Goal: Check status: Check status

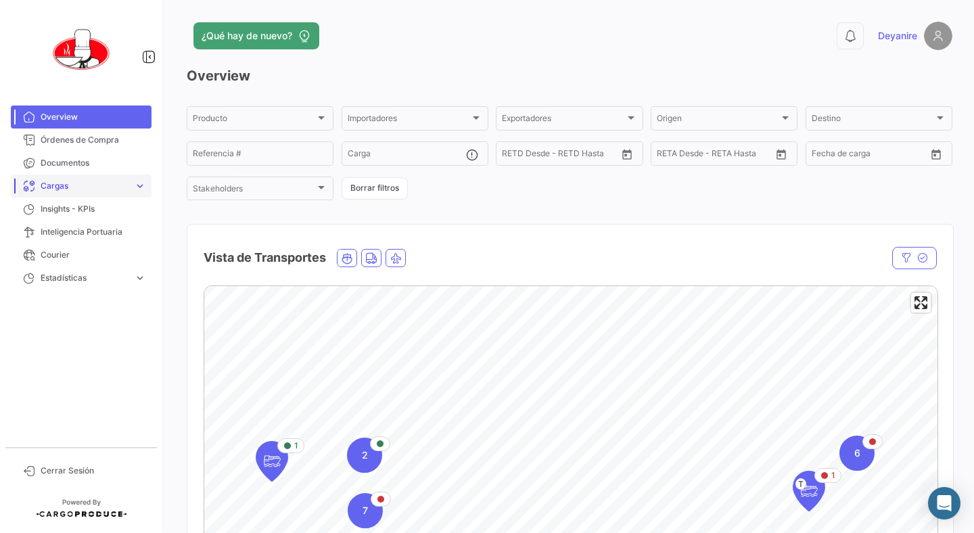
click at [60, 187] on span "Cargas" at bounding box center [85, 186] width 88 height 12
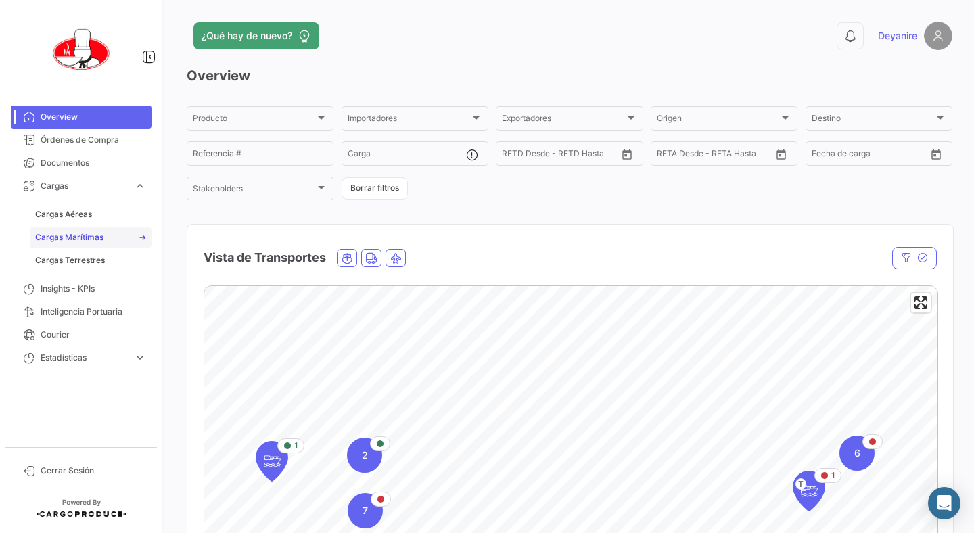
click at [58, 238] on span "Cargas Marítimas" at bounding box center [69, 237] width 68 height 12
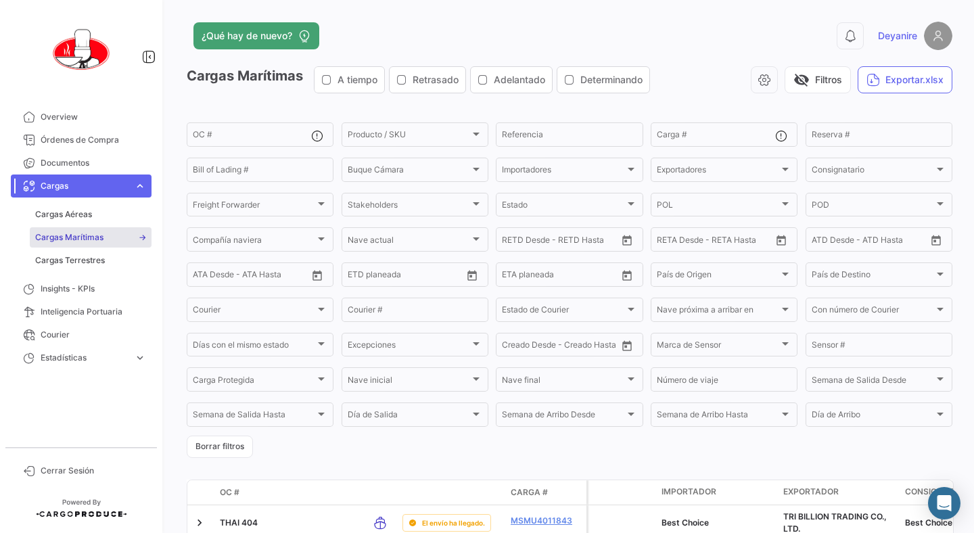
click at [703, 94] on div "Cargas Marítimas A tiempo Retrasado Adelantado Determinando visibility_off Filt…" at bounding box center [570, 85] width 766 height 38
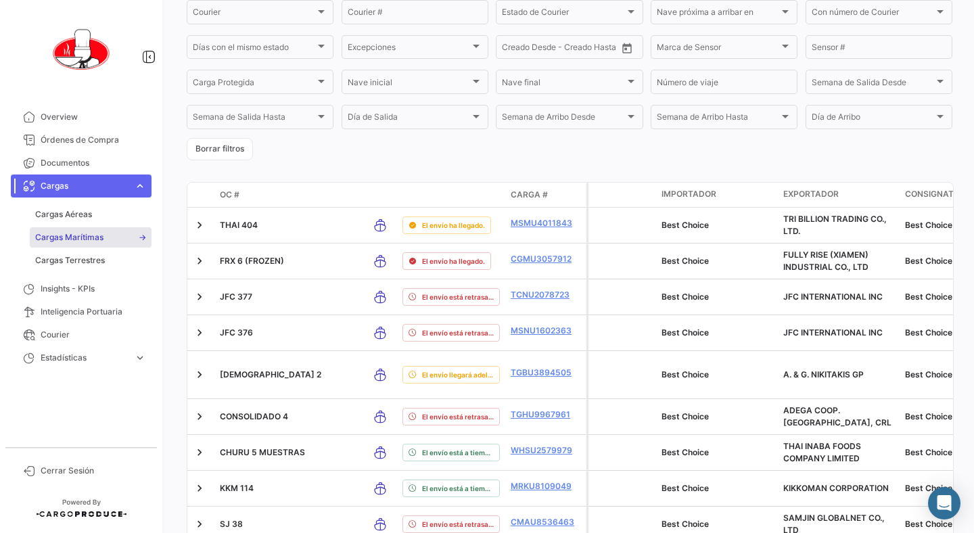
scroll to position [325, 0]
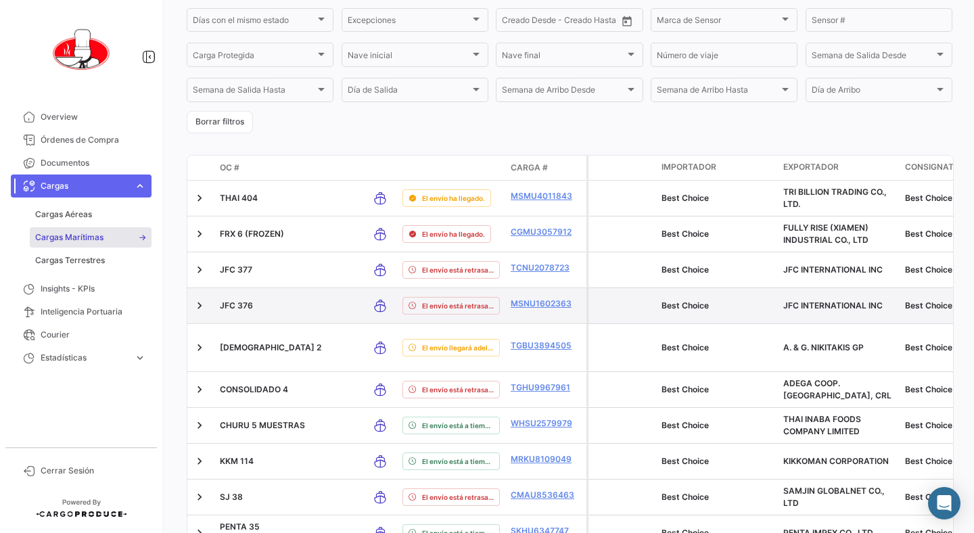
click at [246, 307] on p "JFC 376" at bounding box center [289, 306] width 138 height 12
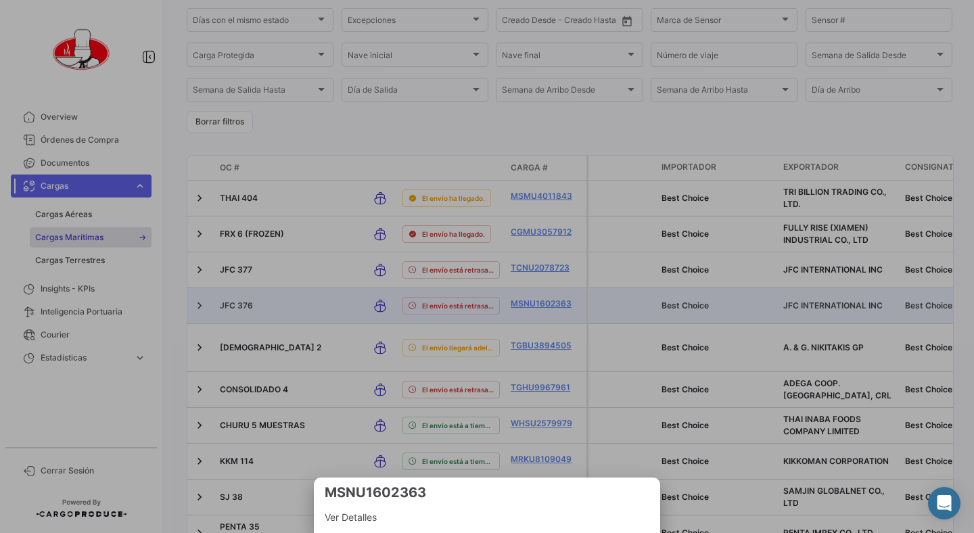
click at [551, 304] on div at bounding box center [487, 266] width 974 height 533
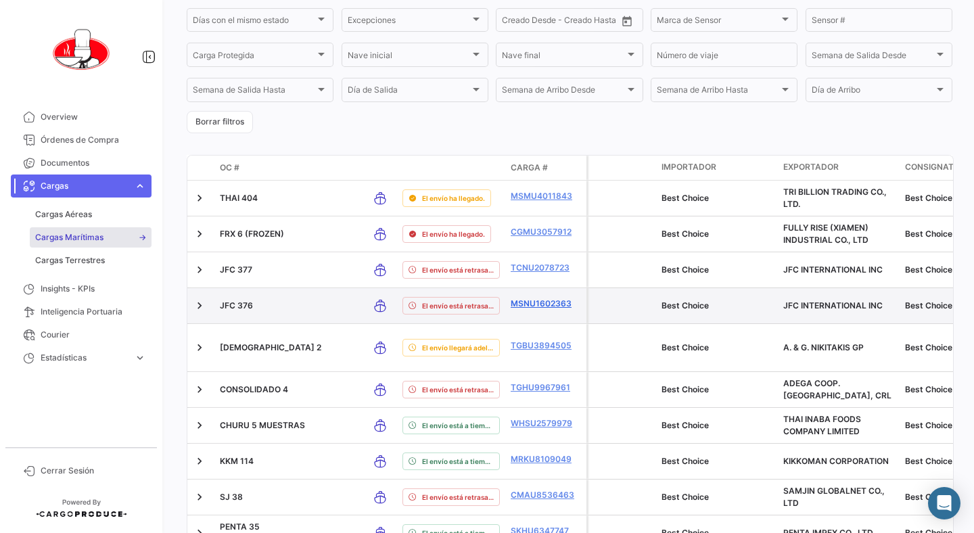
click at [550, 308] on link "MSNU1602363" at bounding box center [546, 304] width 70 height 12
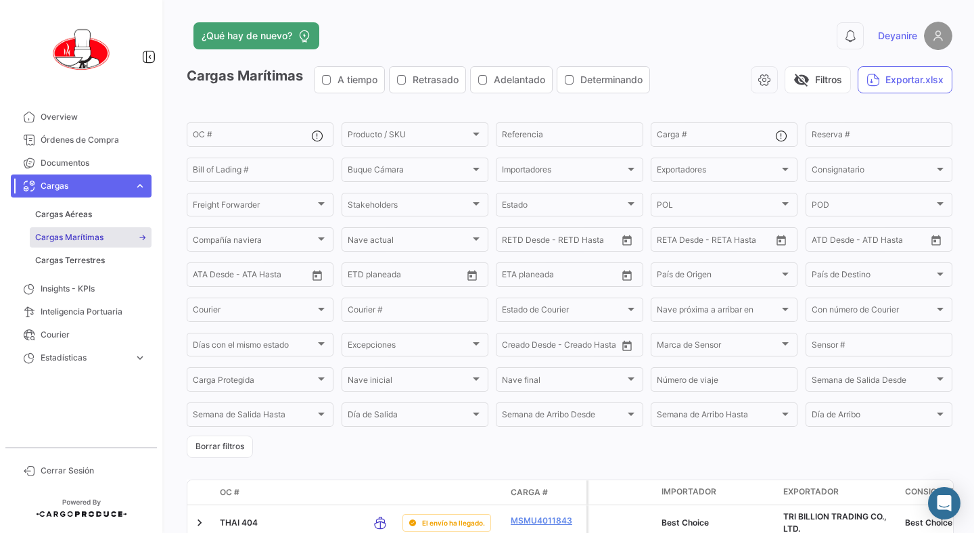
click at [347, 447] on form "OC # Producto / SKU Producto / SKU Referencia Carga # Reserva # Bill of Lading …" at bounding box center [570, 289] width 766 height 338
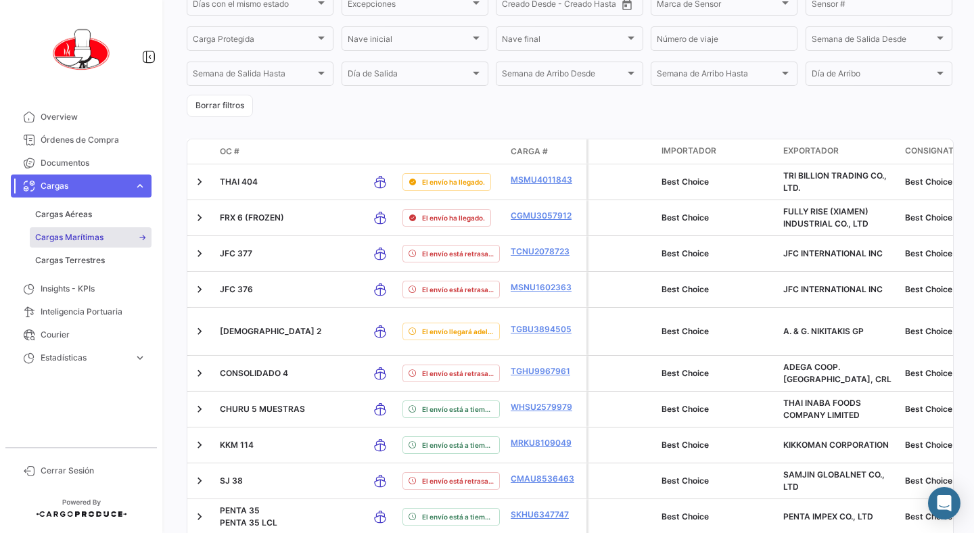
scroll to position [352, 0]
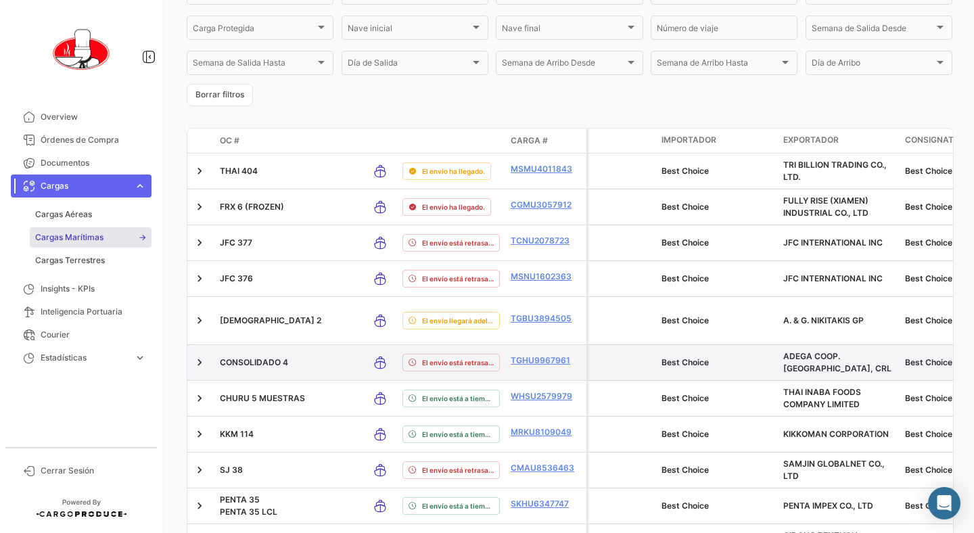
click at [629, 355] on div at bounding box center [639, 363] width 23 height 24
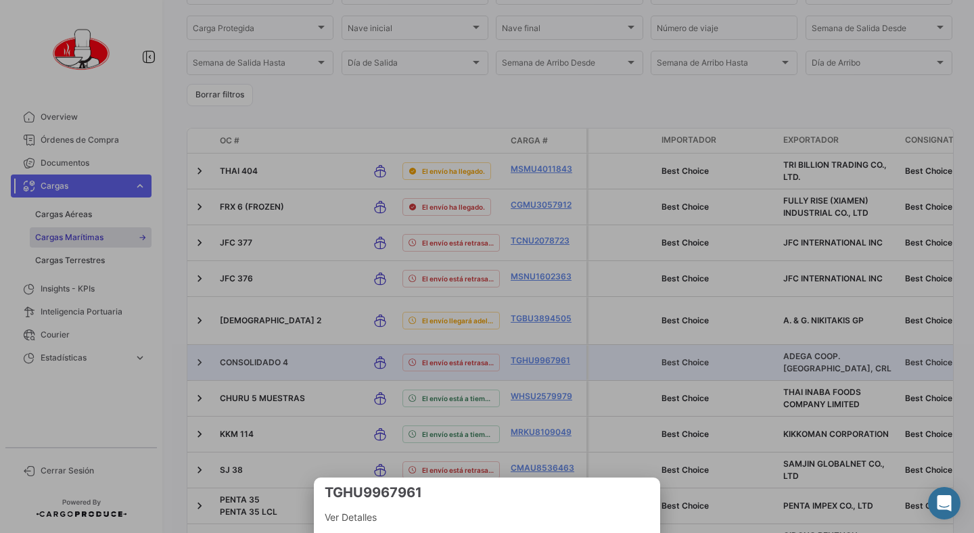
click at [363, 511] on span "Ver Detalles" at bounding box center [487, 518] width 325 height 16
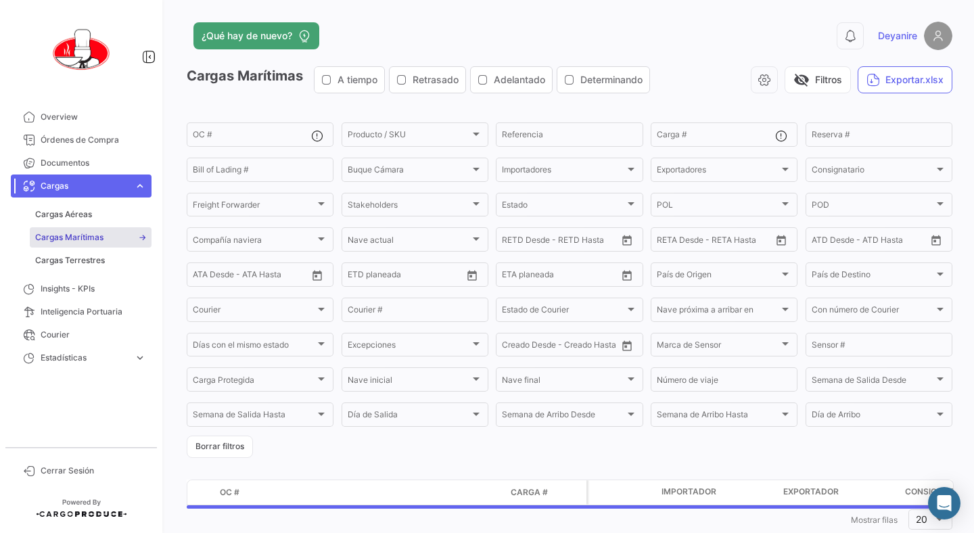
click at [296, 465] on div "Cargas Marítimas A tiempo Retrasado Adelantado Determinando visibility_off Filt…" at bounding box center [570, 299] width 766 height 467
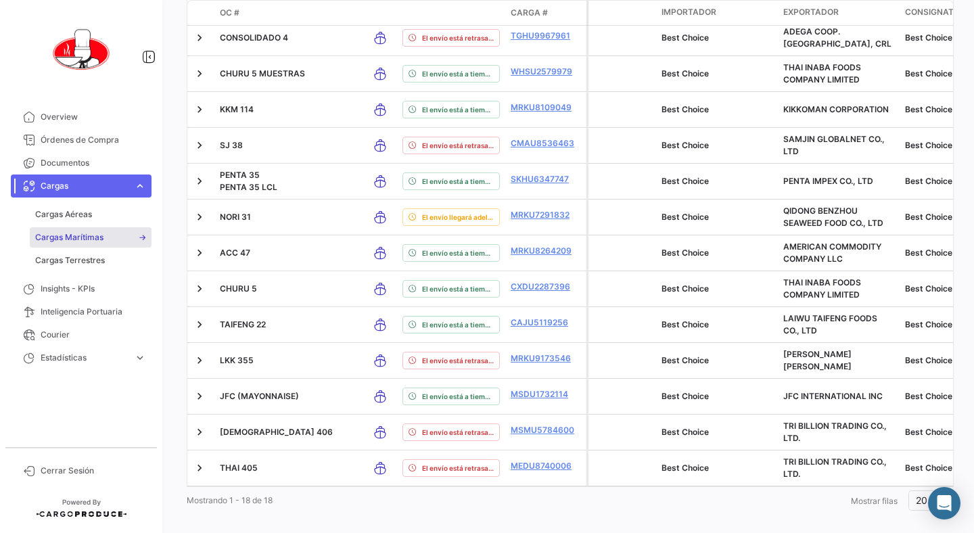
scroll to position [681, 0]
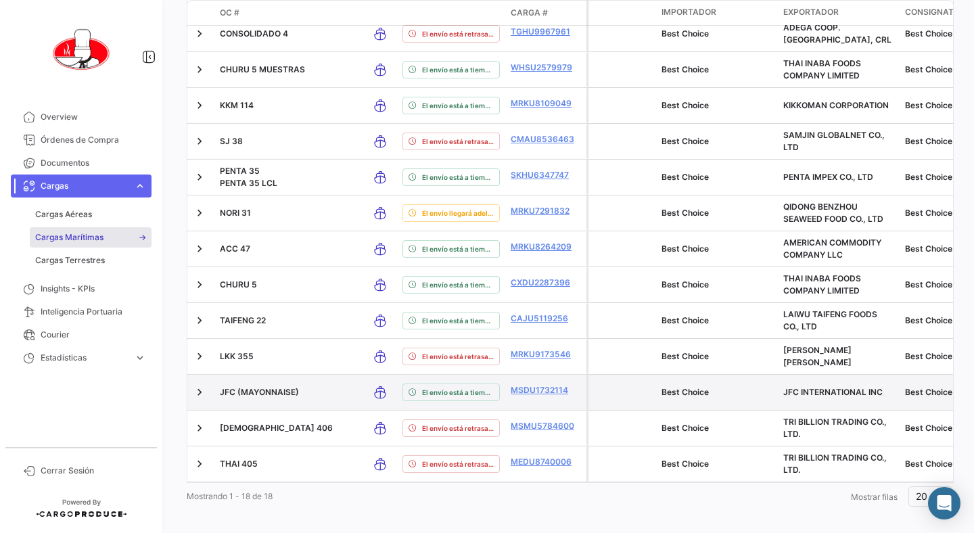
click at [256, 386] on p "JFC (MAYONNAISE)" at bounding box center [289, 392] width 138 height 12
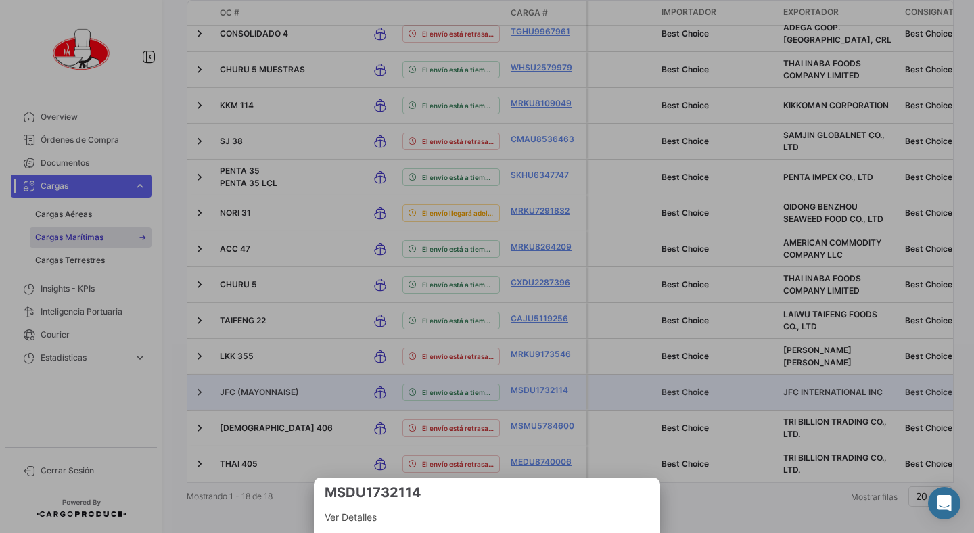
click at [555, 379] on div at bounding box center [487, 266] width 974 height 533
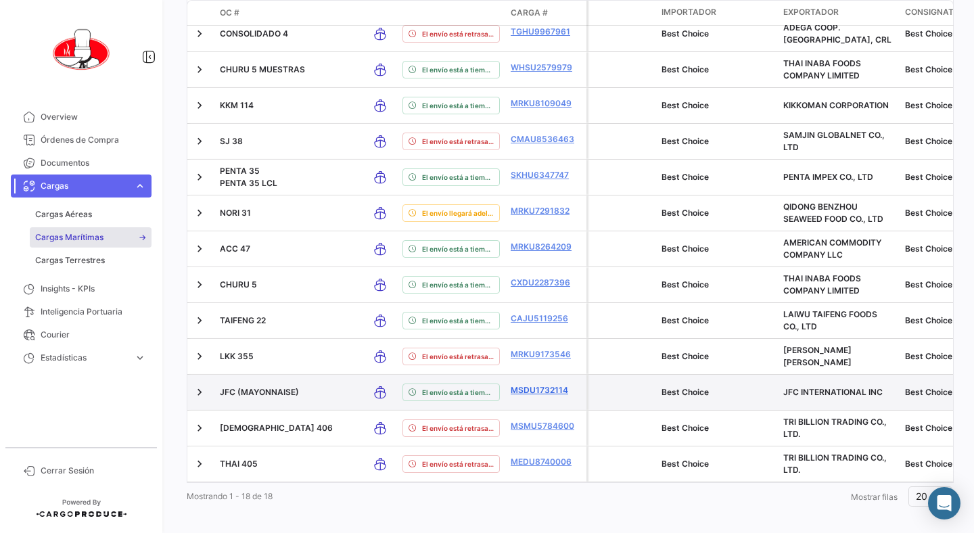
click at [553, 384] on link "MSDU1732114" at bounding box center [546, 390] width 70 height 12
